Goal: Information Seeking & Learning: Learn about a topic

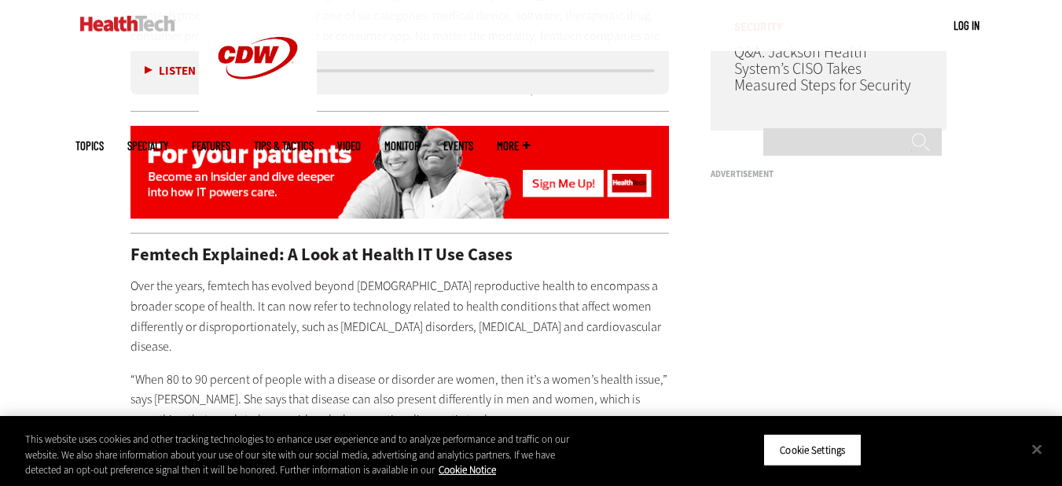
click at [1032, 444] on button "Close" at bounding box center [1037, 449] width 35 height 35
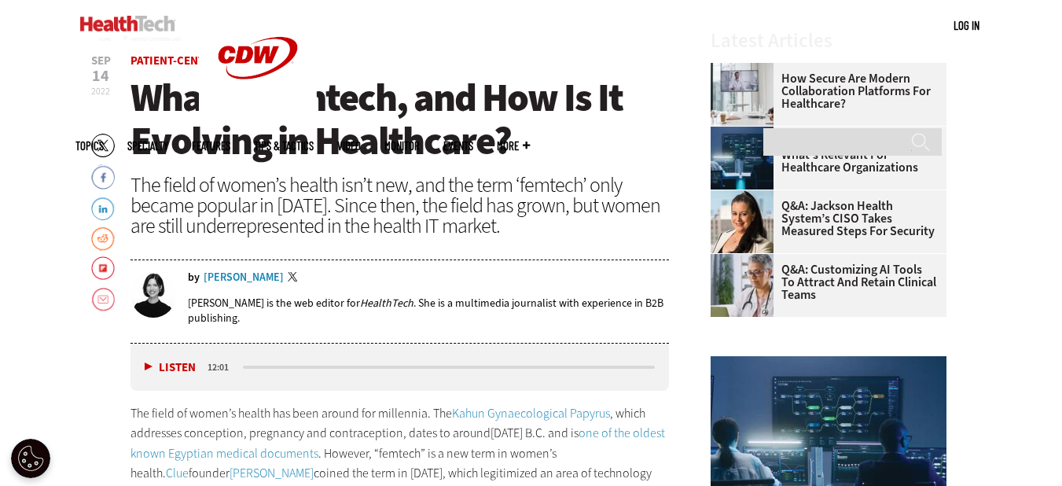
scroll to position [507, 0]
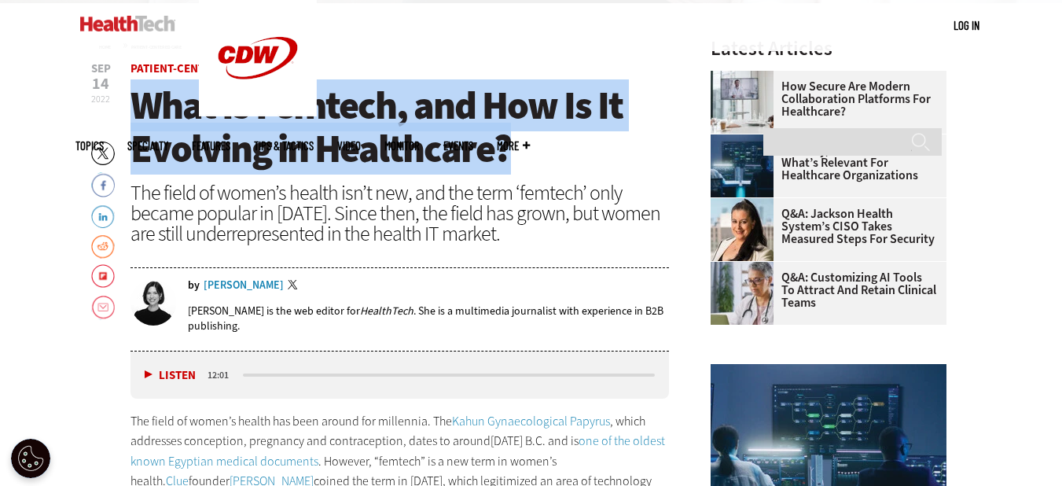
drag, startPoint x: 138, startPoint y: 100, endPoint x: 519, endPoint y: 141, distance: 382.7
click at [519, 141] on h1 "What Is Femtech, and How Is It Evolving in Healthcare?" at bounding box center [400, 127] width 539 height 86
copy span "What Is Femtech, and How Is It Evolving in Healthcare?"
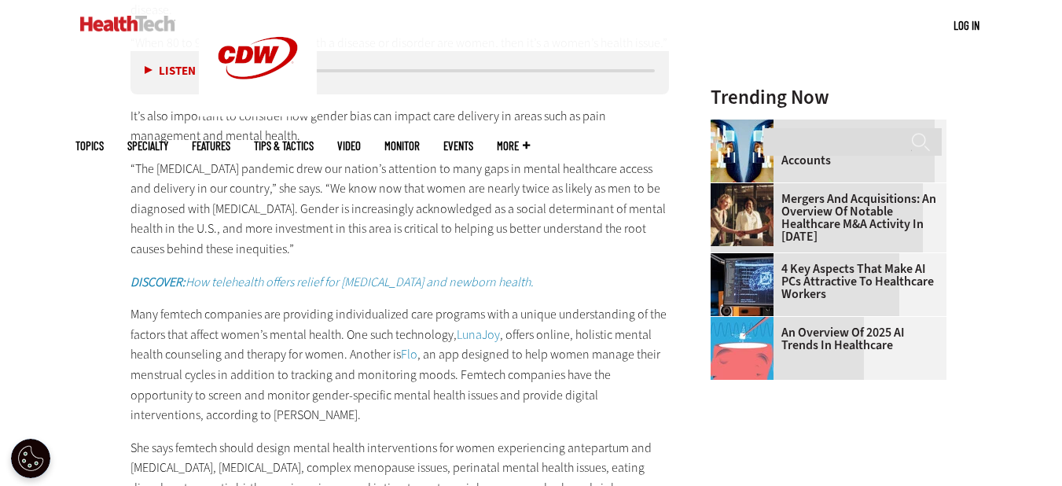
scroll to position [1735, 0]
click at [770, 352] on img at bounding box center [742, 347] width 63 height 63
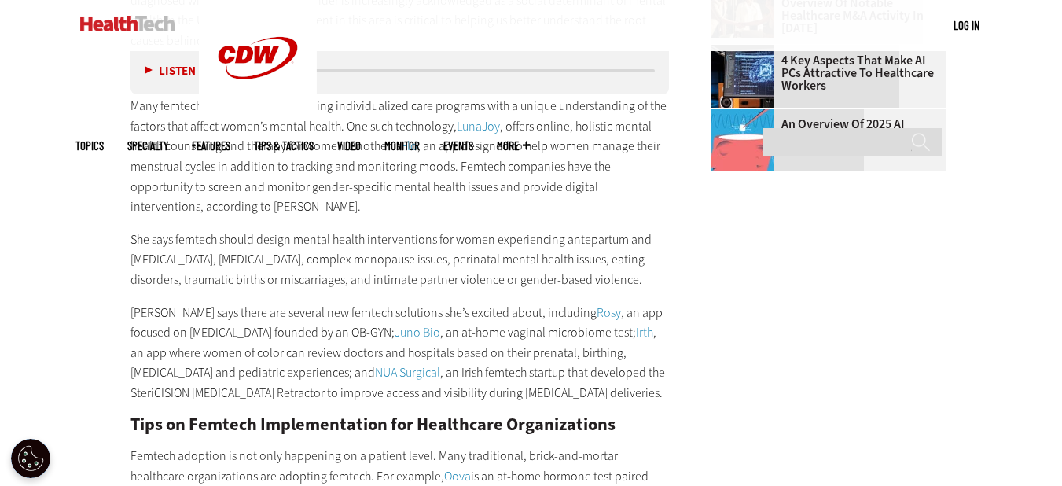
scroll to position [1944, 0]
